Goal: Navigation & Orientation: Find specific page/section

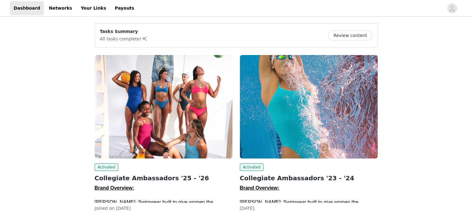
scroll to position [42, 0]
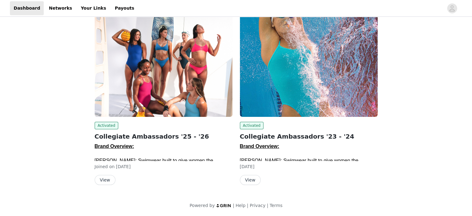
click at [104, 182] on button "View" at bounding box center [105, 180] width 21 height 10
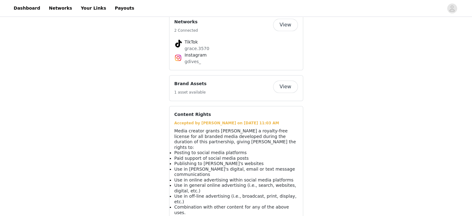
scroll to position [631, 0]
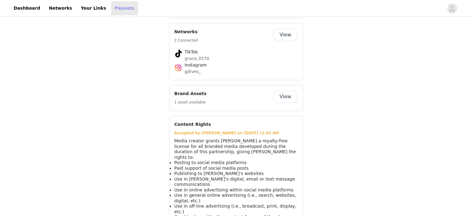
click at [111, 8] on link "Payouts" at bounding box center [124, 8] width 27 height 14
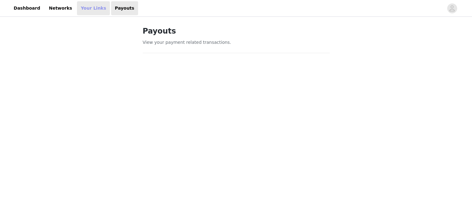
click at [82, 8] on link "Your Links" at bounding box center [93, 8] width 33 height 14
select select "12"
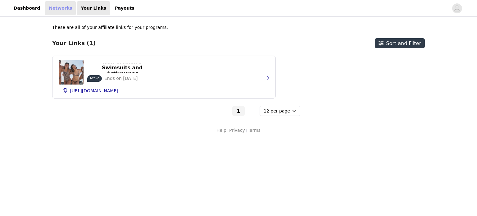
click at [52, 4] on link "Networks" at bounding box center [60, 8] width 31 height 14
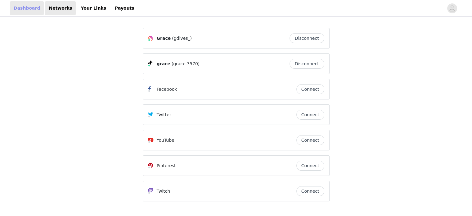
click at [35, 6] on link "Dashboard" at bounding box center [27, 8] width 34 height 14
